Goal: Information Seeking & Learning: Learn about a topic

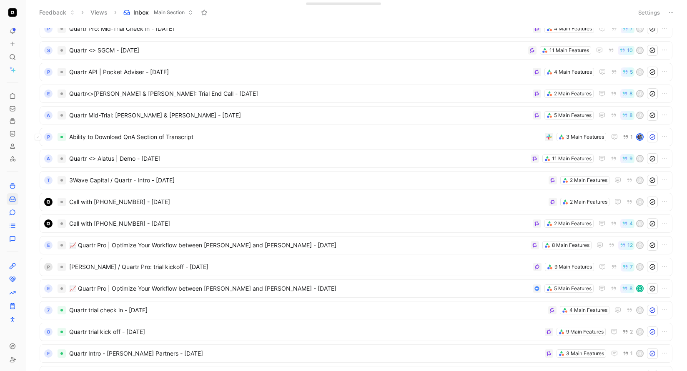
scroll to position [856, 0]
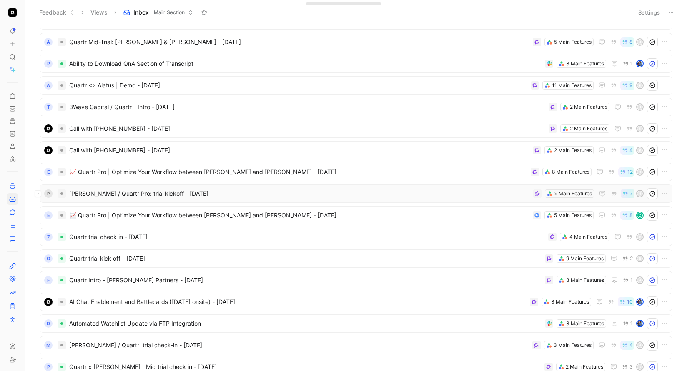
click at [201, 197] on span "[PERSON_NAME] / Quartr Pro: trial kickoff - [DATE]" at bounding box center [299, 194] width 461 height 10
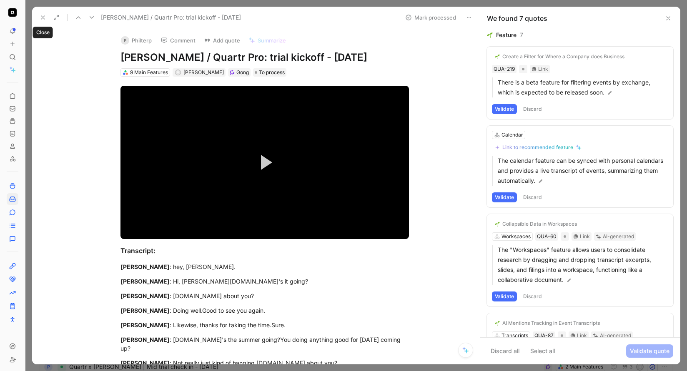
click at [43, 20] on icon at bounding box center [43, 17] width 7 height 7
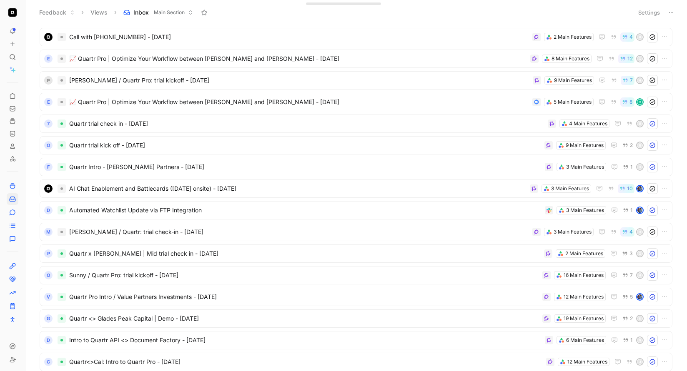
scroll to position [887, 0]
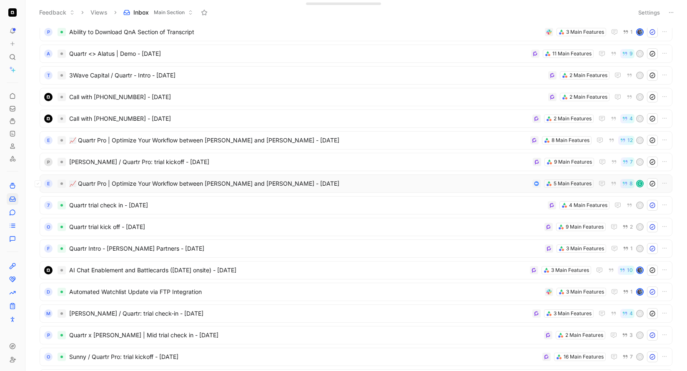
click at [367, 183] on span "📈 Quartr Pro | Optimize Your Workflow between [PERSON_NAME] and [PERSON_NAME] -…" at bounding box center [299, 184] width 460 height 10
